Goal: Contribute content

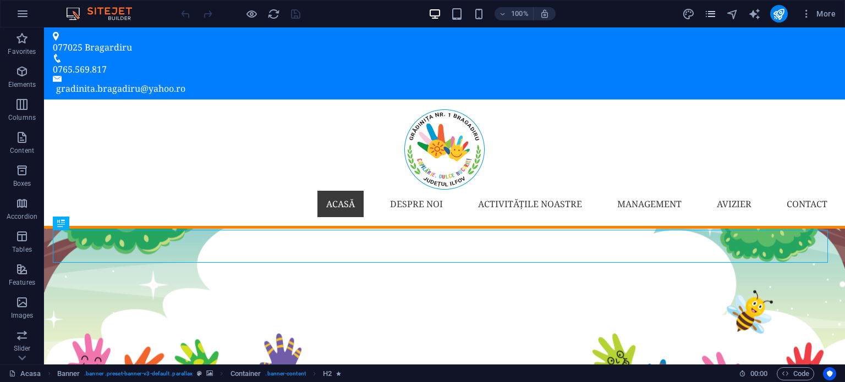
click at [713, 14] on icon "pages" at bounding box center [710, 14] width 13 height 13
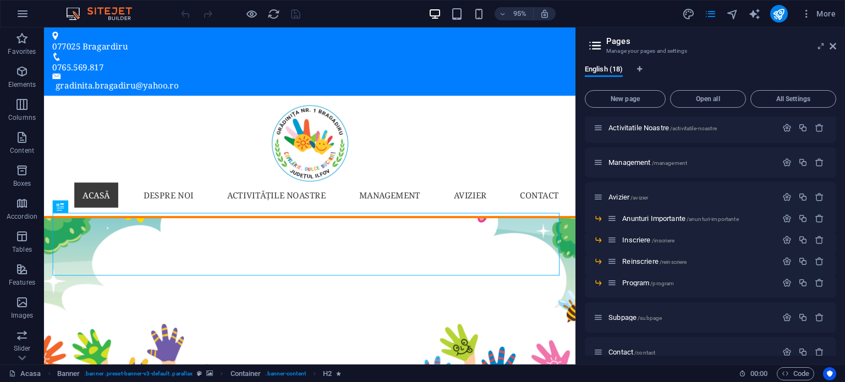
scroll to position [183, 0]
click at [651, 211] on div "Anunturi Importante /anunturi-importante" at bounding box center [693, 216] width 170 height 13
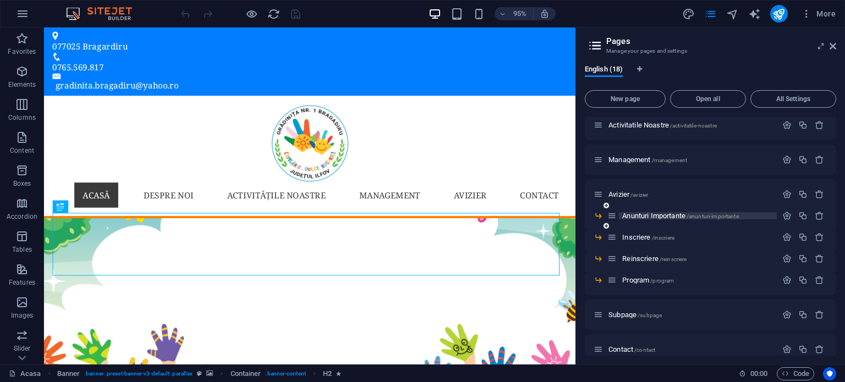
click at [645, 215] on span "Anunturi Importante /anunturi-importante" at bounding box center [680, 216] width 116 height 8
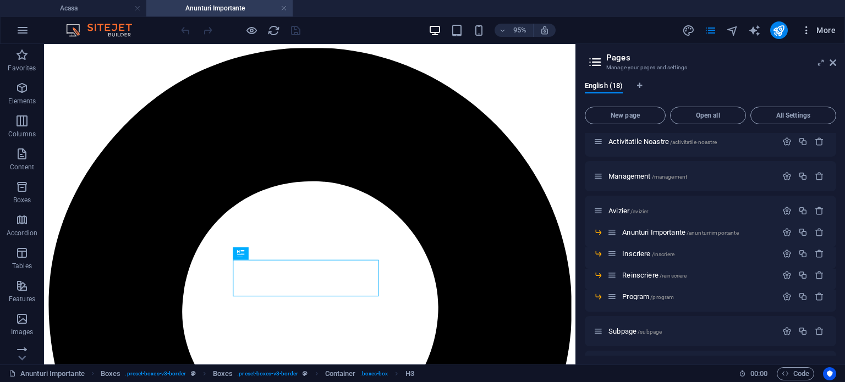
scroll to position [0, 0]
click at [835, 62] on icon at bounding box center [833, 62] width 7 height 9
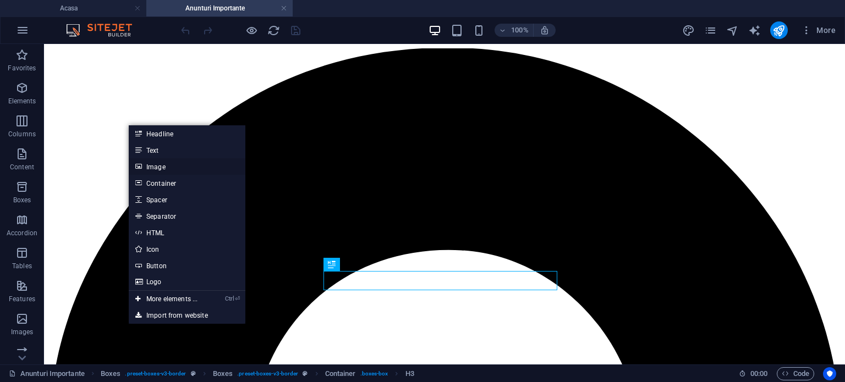
click at [184, 170] on link "Image" at bounding box center [187, 166] width 117 height 17
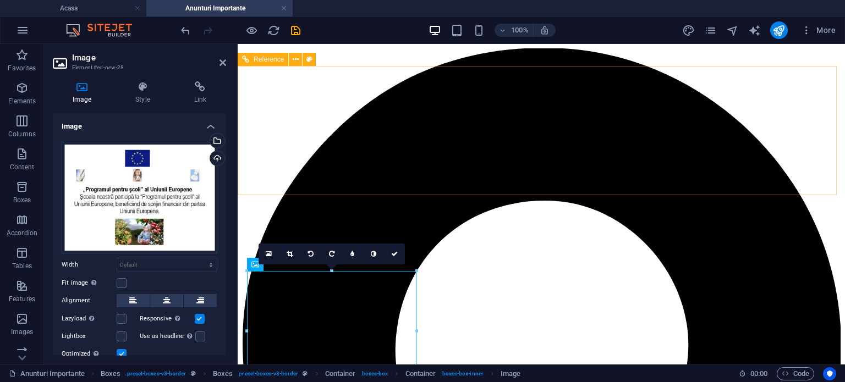
scroll to position [91, 0]
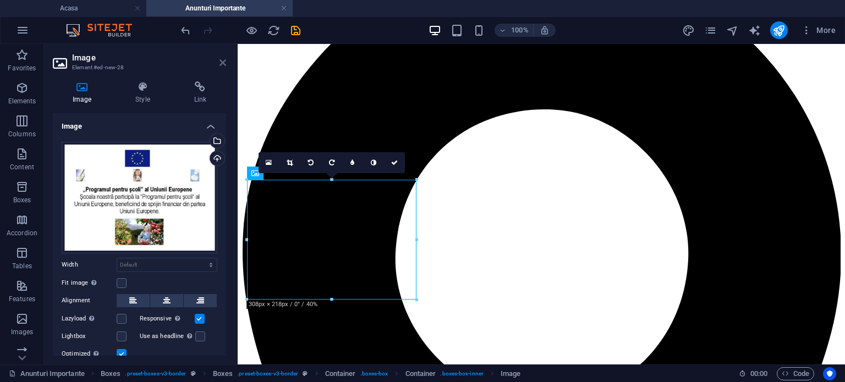
click at [221, 61] on icon at bounding box center [223, 62] width 7 height 9
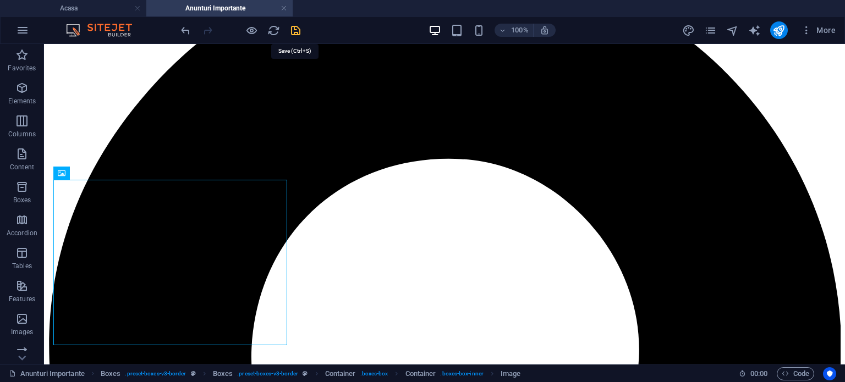
click at [298, 27] on icon "save" at bounding box center [295, 30] width 13 height 13
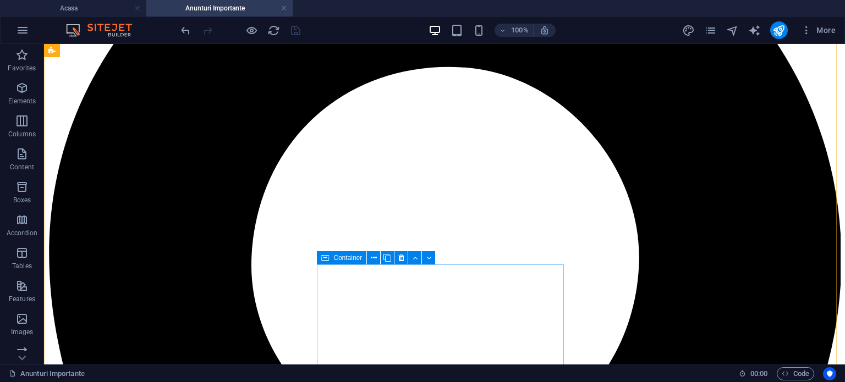
scroll to position [0, 0]
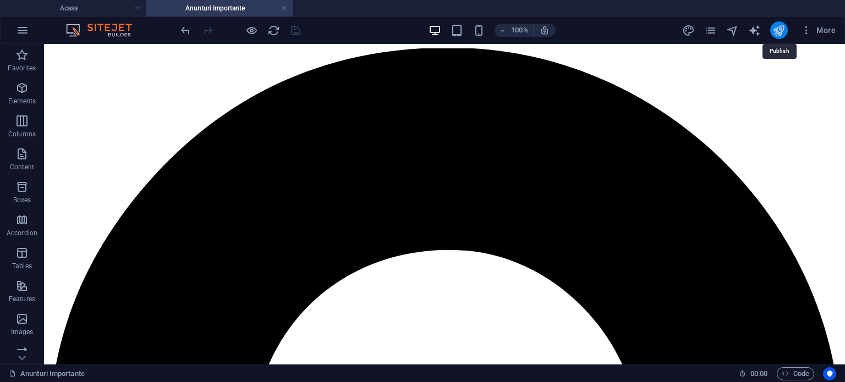
click at [777, 32] on icon "publish" at bounding box center [779, 30] width 13 height 13
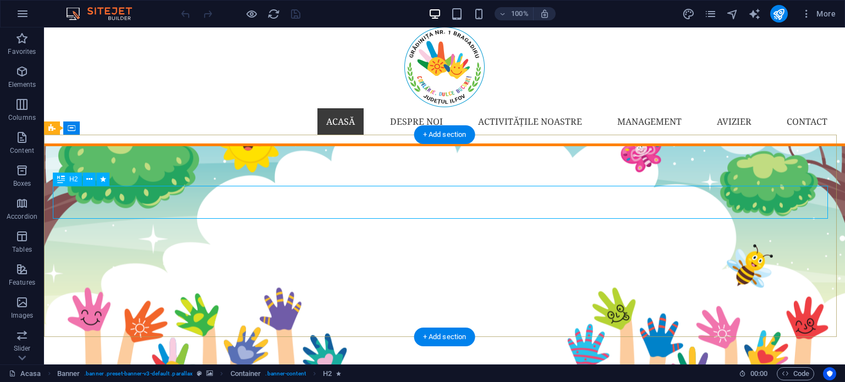
scroll to position [91, 0]
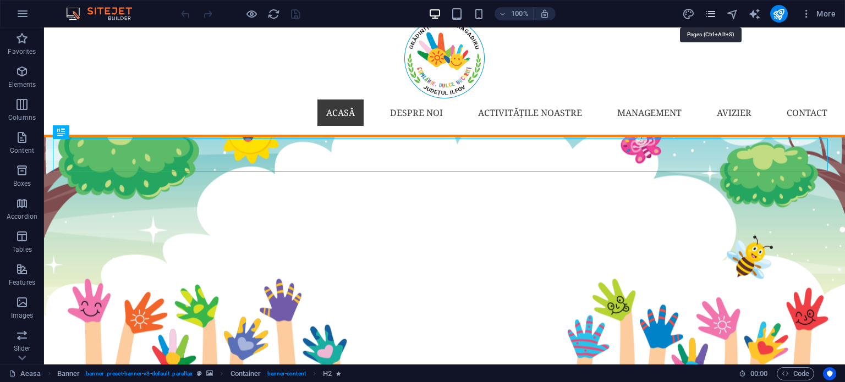
click at [716, 16] on icon "pages" at bounding box center [710, 14] width 13 height 13
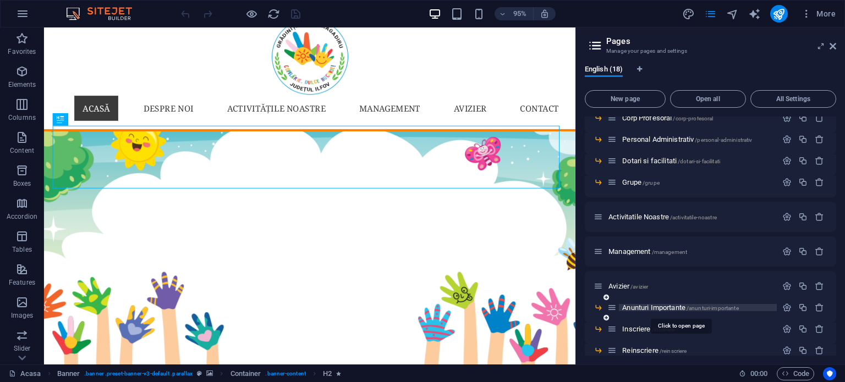
click at [647, 307] on span "Anunturi Importante /anunturi-importante" at bounding box center [680, 308] width 116 height 8
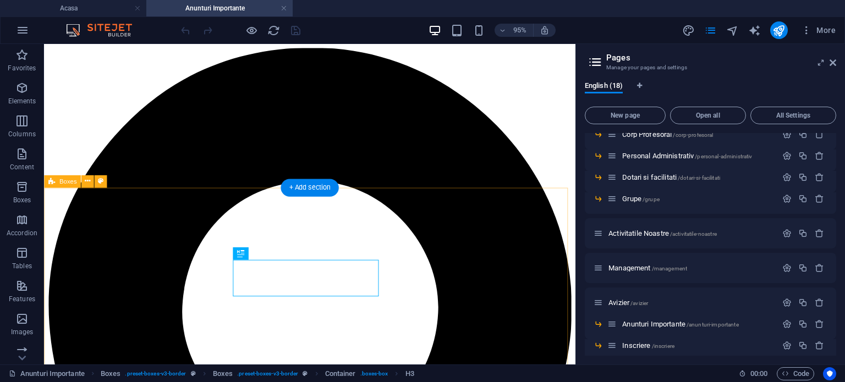
scroll to position [0, 0]
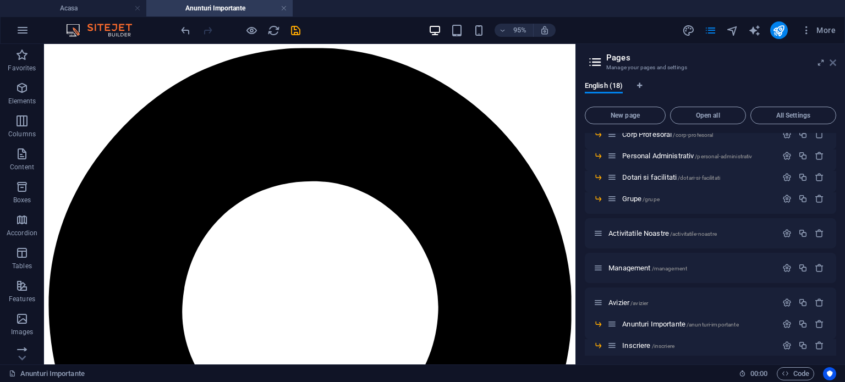
drag, startPoint x: 834, startPoint y: 59, endPoint x: 677, endPoint y: 3, distance: 167.1
click at [834, 59] on icon at bounding box center [833, 62] width 7 height 9
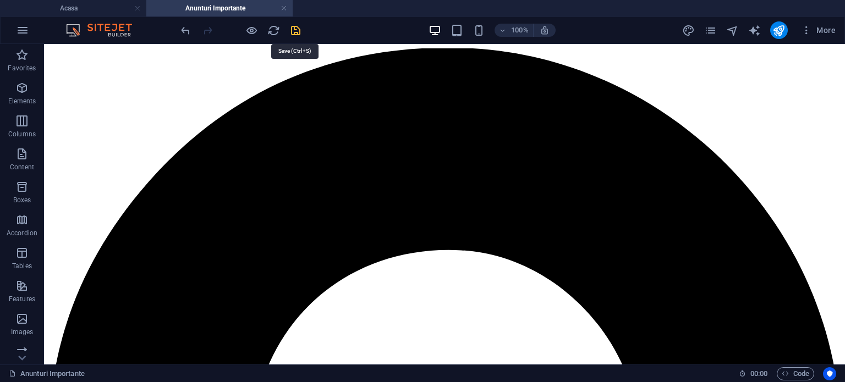
click at [299, 32] on icon "save" at bounding box center [295, 30] width 13 height 13
click at [783, 29] on icon "publish" at bounding box center [779, 30] width 13 height 13
